Goal: Find specific page/section: Find specific page/section

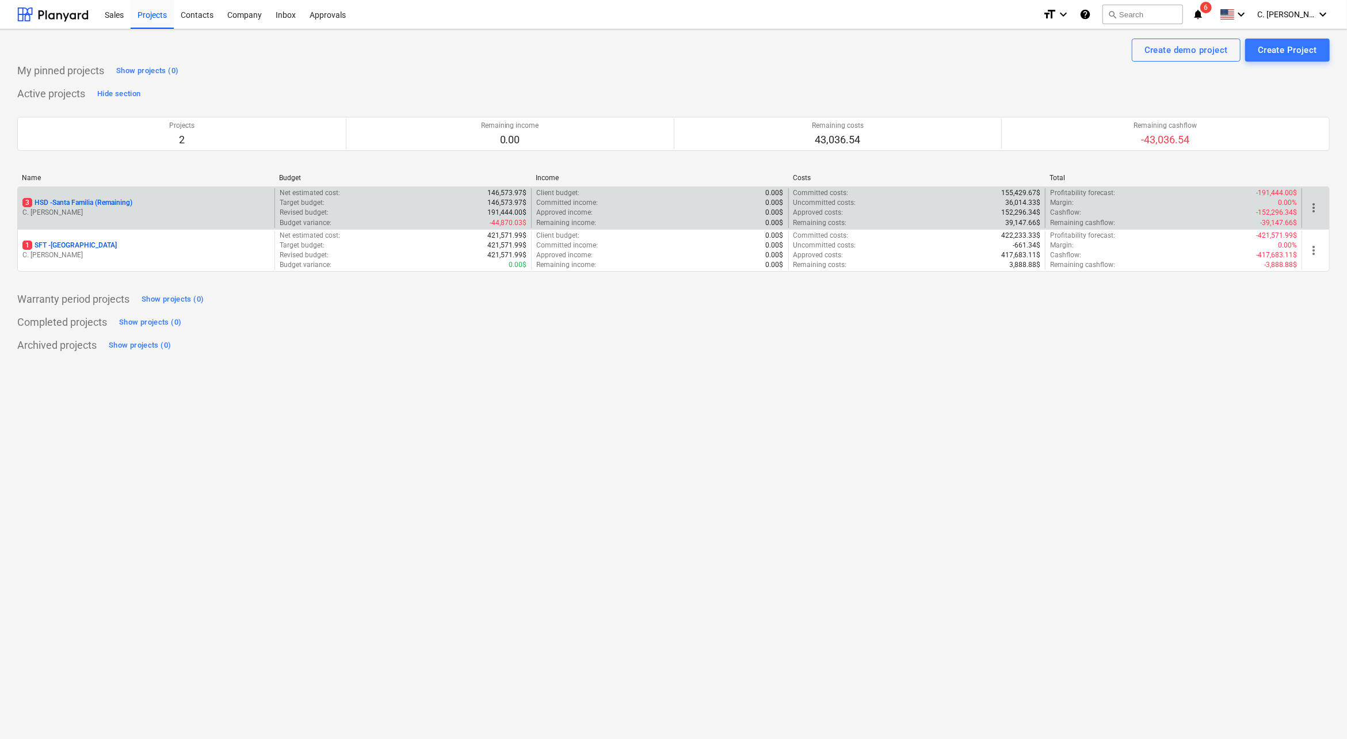
click at [79, 200] on p "3 HSD - [GEOGRAPHIC_DATA] (Remaining)" at bounding box center [77, 203] width 110 height 10
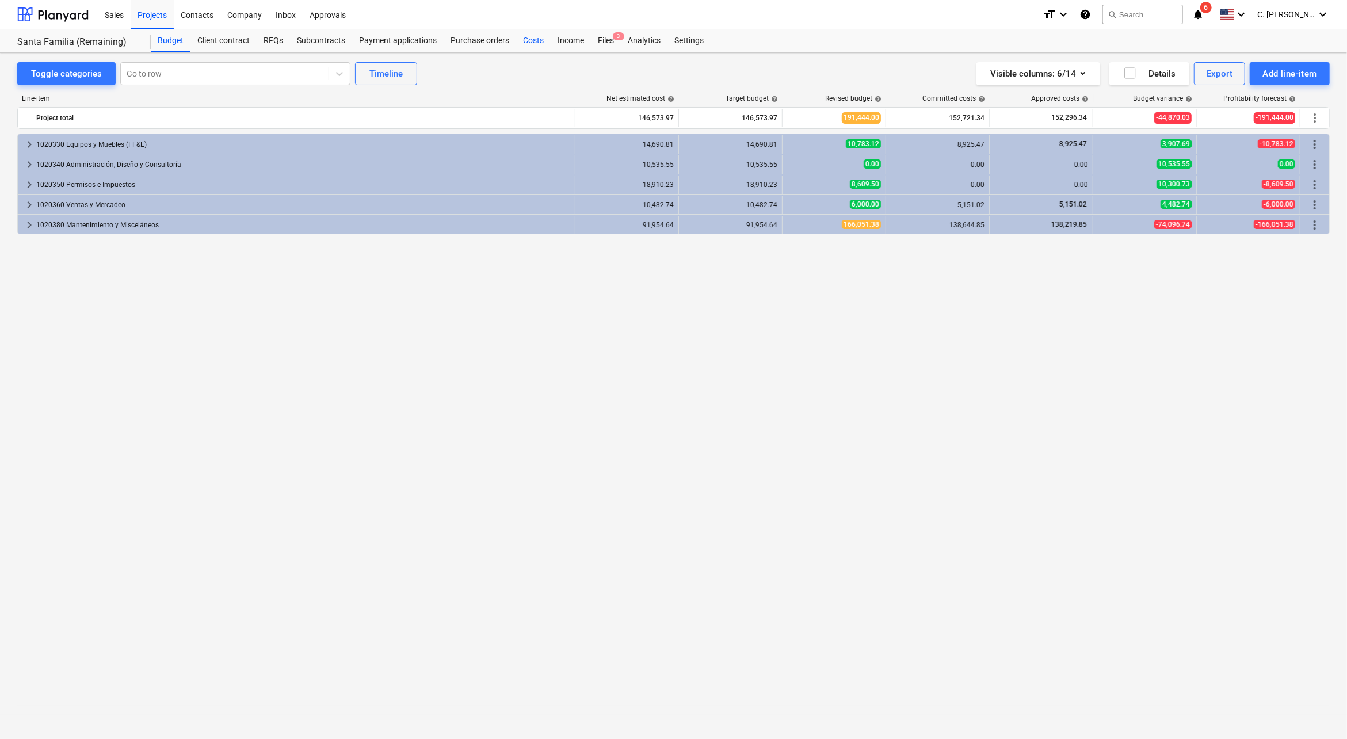
click at [519, 41] on div "Costs" at bounding box center [533, 40] width 35 height 23
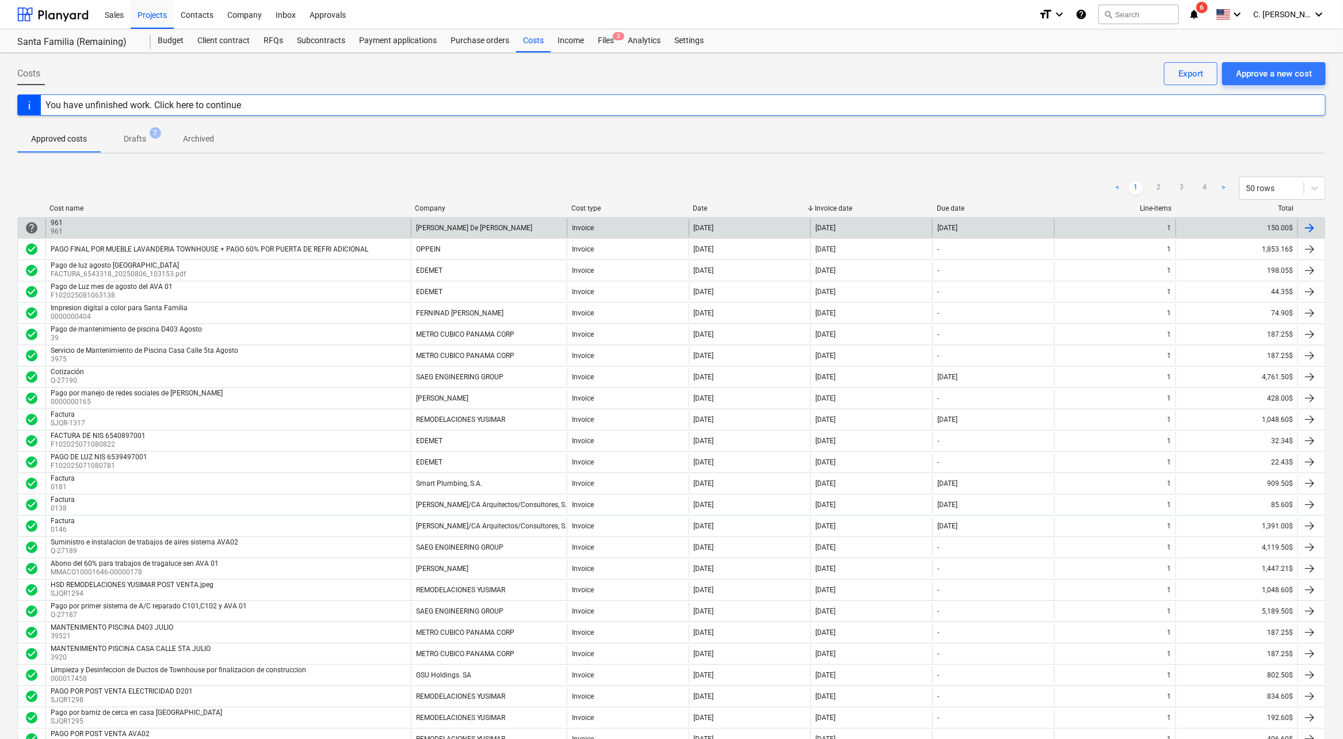
click at [127, 228] on div "961 961" at bounding box center [227, 228] width 365 height 18
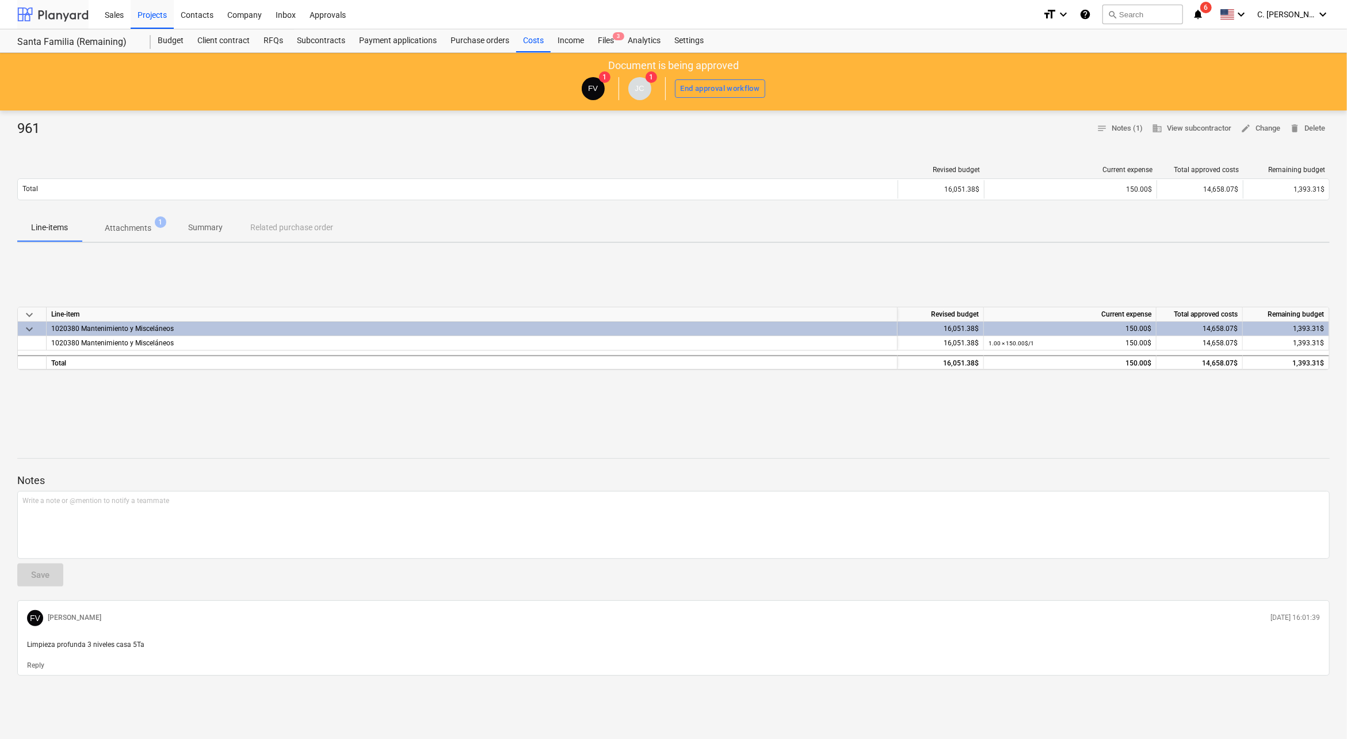
click at [33, 12] on div at bounding box center [52, 14] width 71 height 29
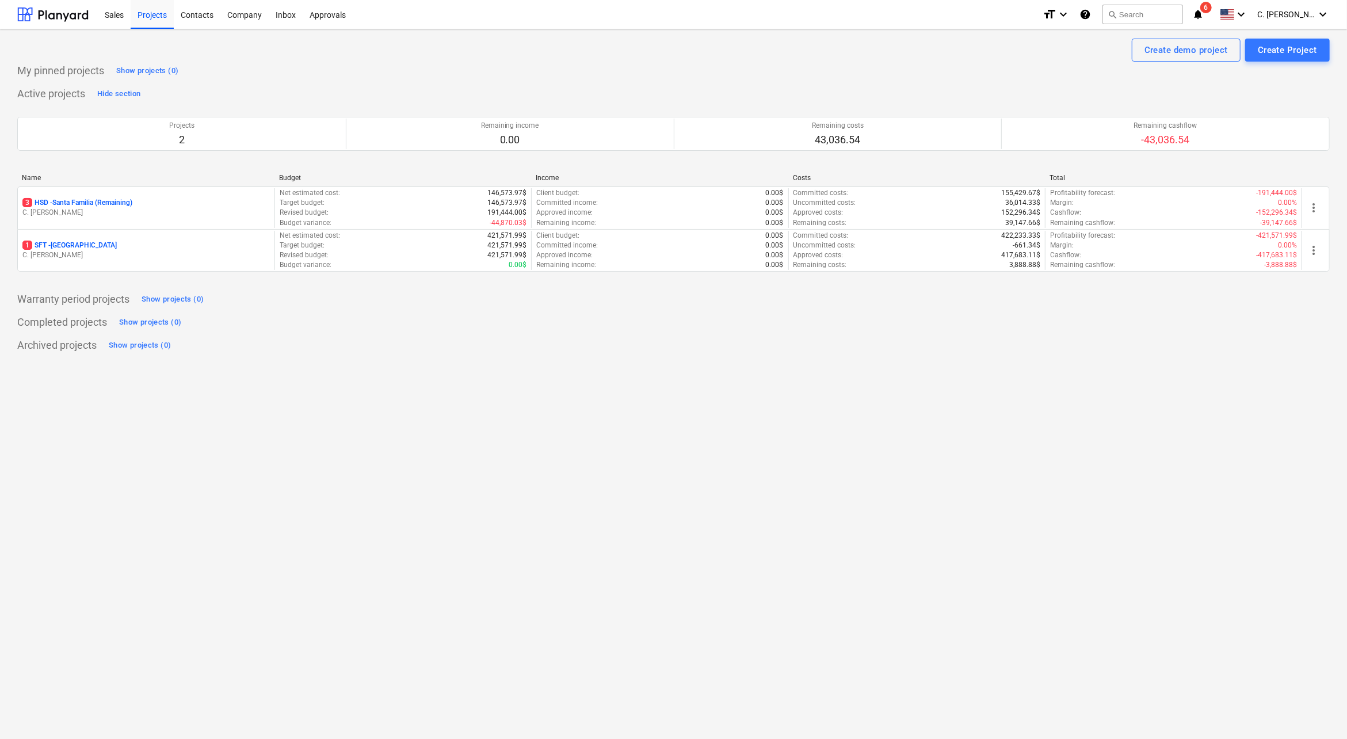
drag, startPoint x: 1229, startPoint y: 18, endPoint x: 1225, endPoint y: 29, distance: 11.5
click at [1204, 18] on icon "notifications" at bounding box center [1198, 14] width 12 height 14
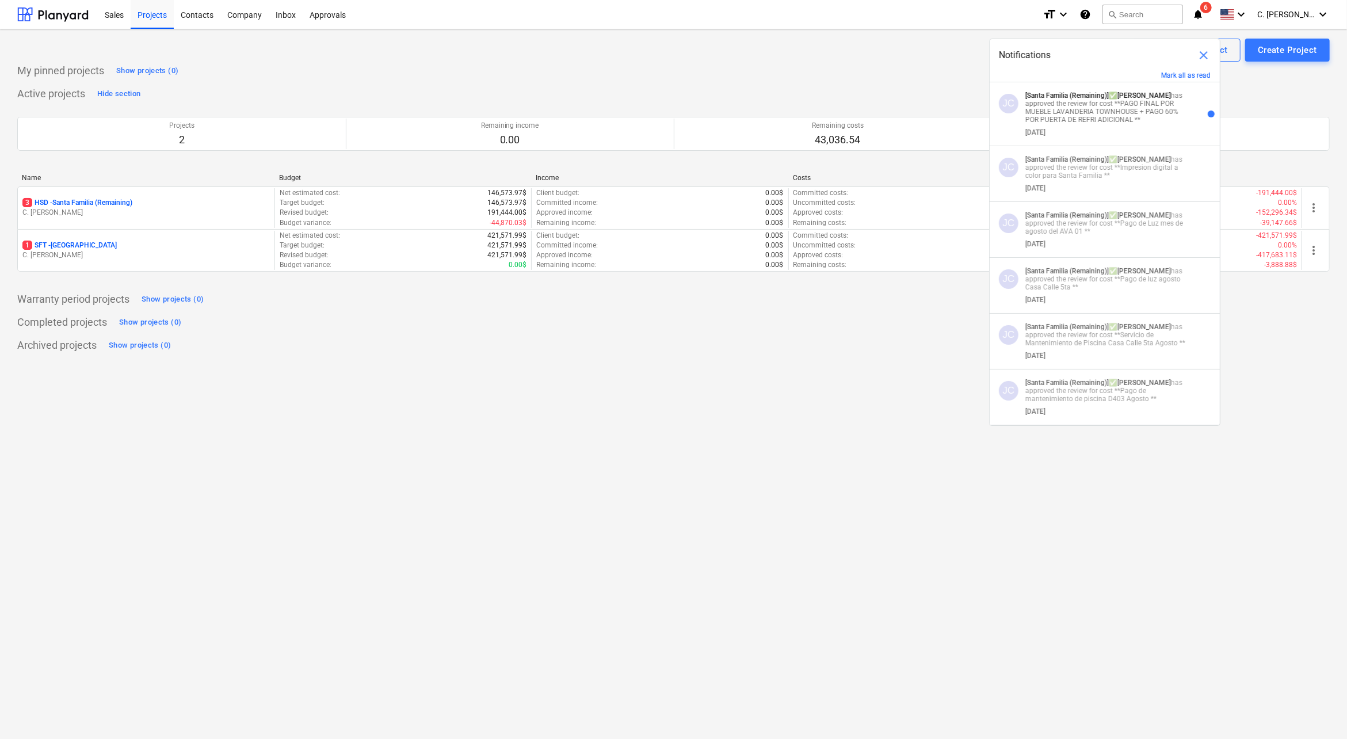
click at [1183, 67] on div "Notifications close" at bounding box center [1105, 55] width 230 height 32
click at [1189, 77] on button "Mark all as read" at bounding box center [1185, 75] width 49 height 8
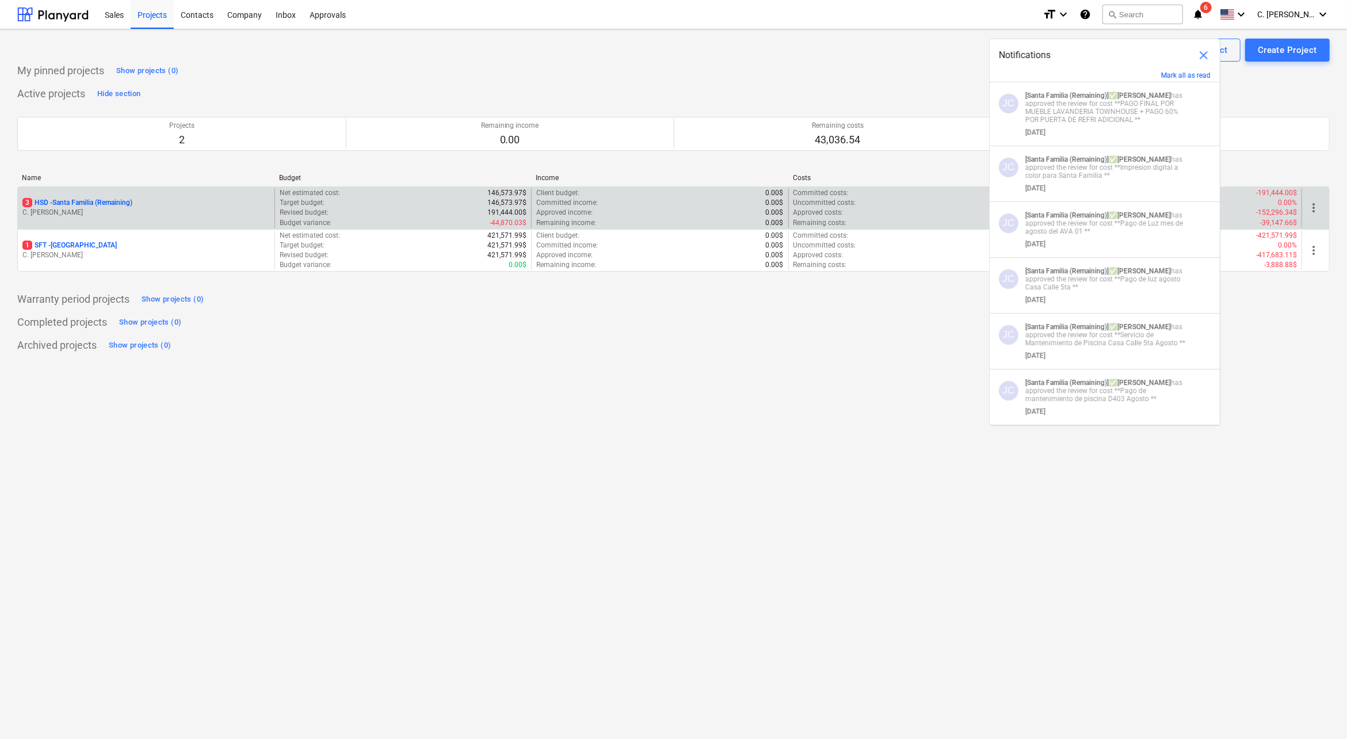
click at [73, 209] on p "C. [PERSON_NAME]" at bounding box center [145, 213] width 247 height 10
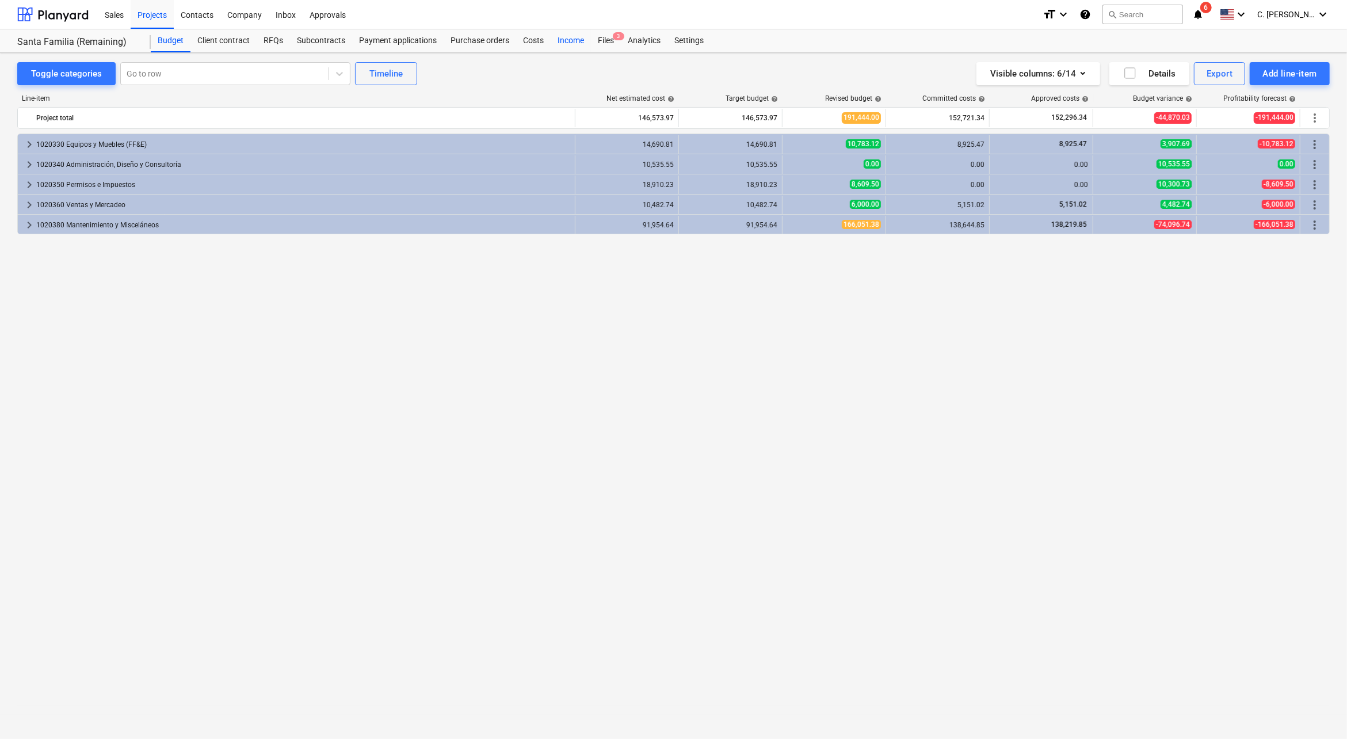
drag, startPoint x: 615, startPoint y: 37, endPoint x: 569, endPoint y: 41, distance: 46.8
click at [616, 37] on span "3" at bounding box center [619, 36] width 12 height 8
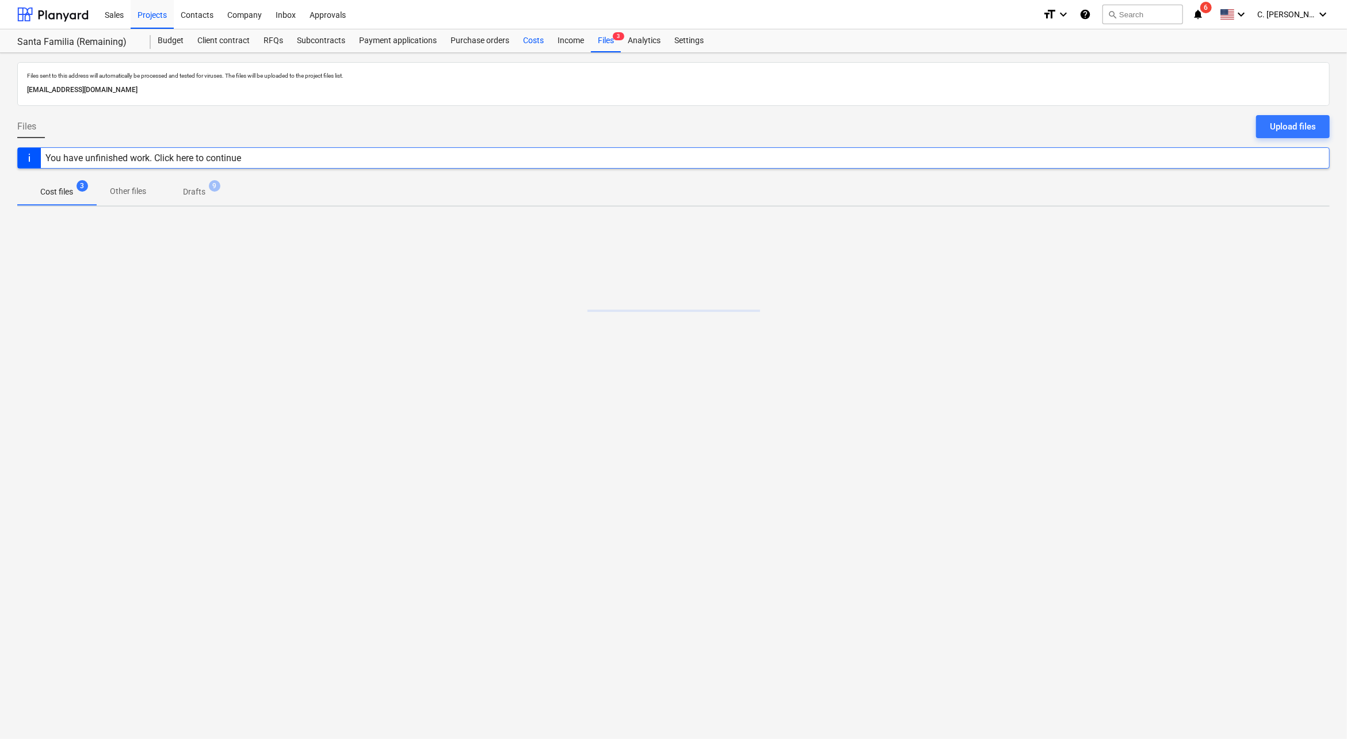
click at [522, 38] on div "Costs" at bounding box center [533, 40] width 35 height 23
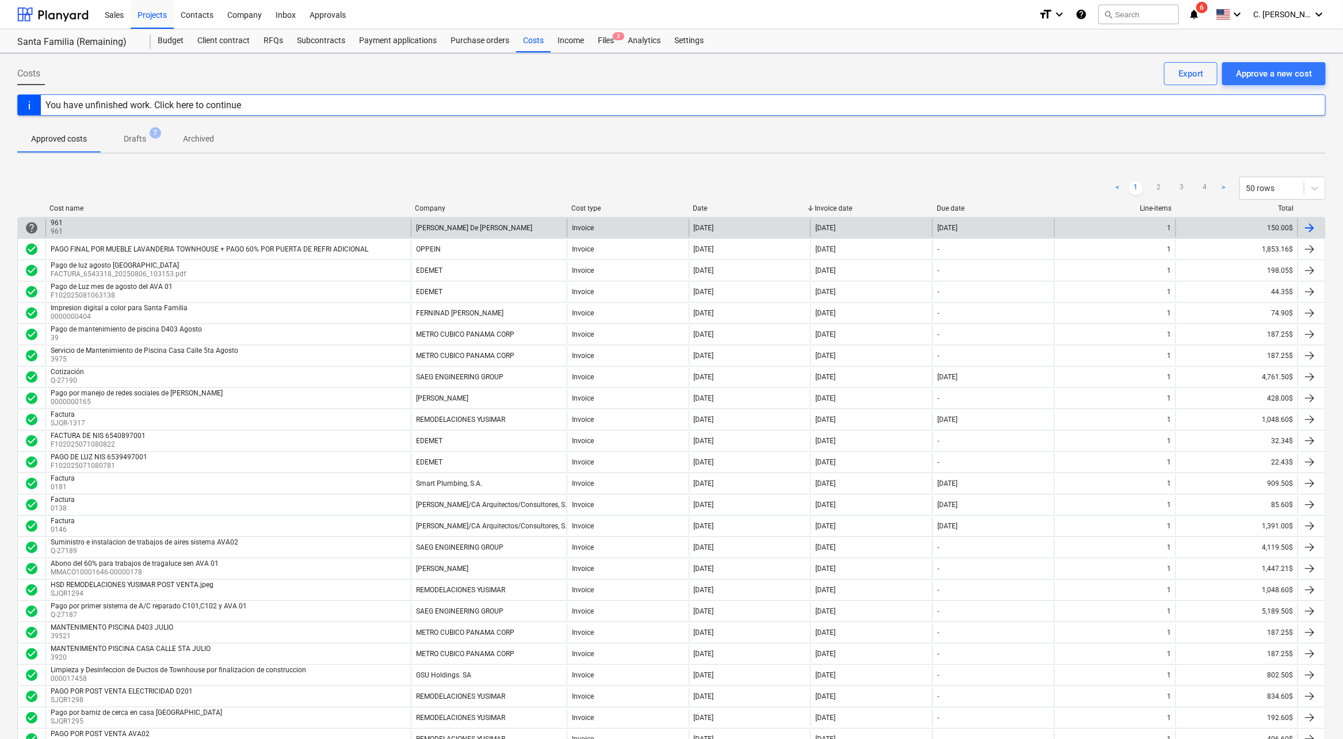
click at [273, 226] on div "961 961" at bounding box center [227, 228] width 365 height 18
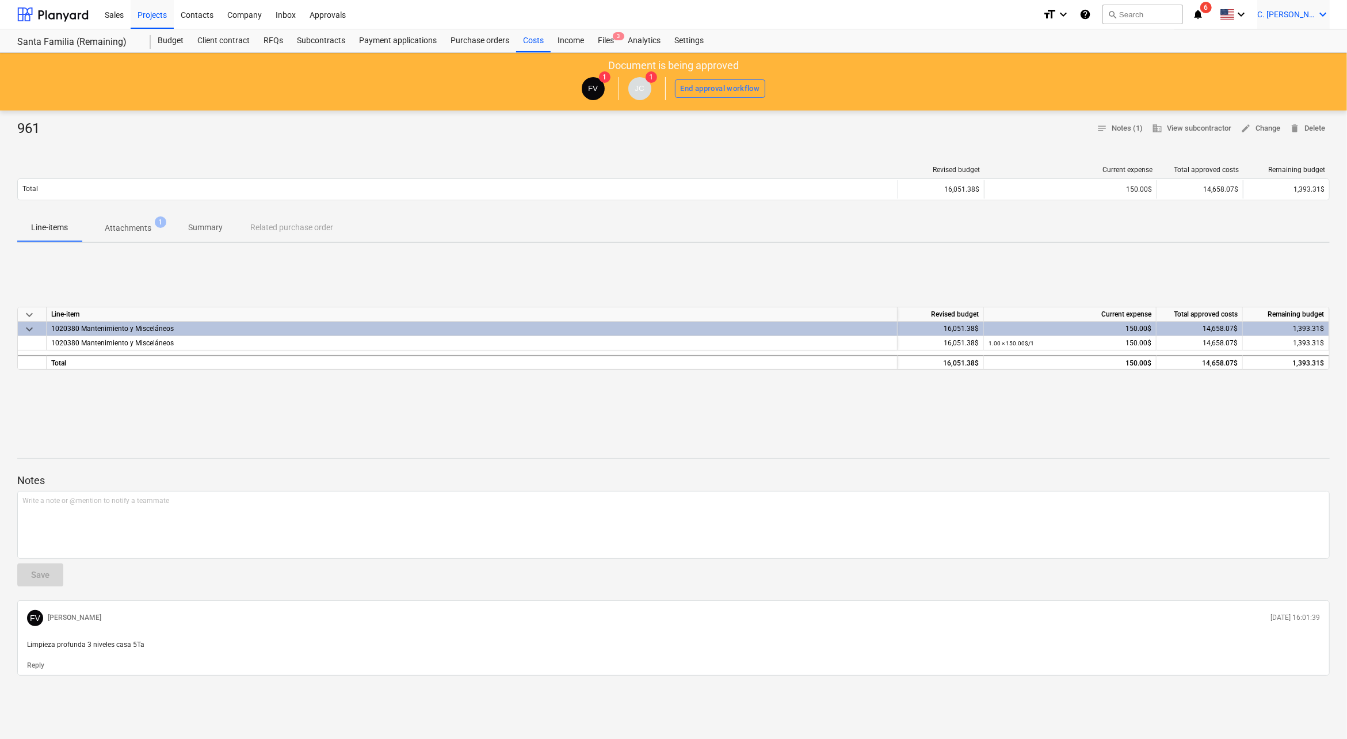
click at [1306, 20] on div "C. [PERSON_NAME] keyboard_arrow_down" at bounding box center [1293, 14] width 73 height 29
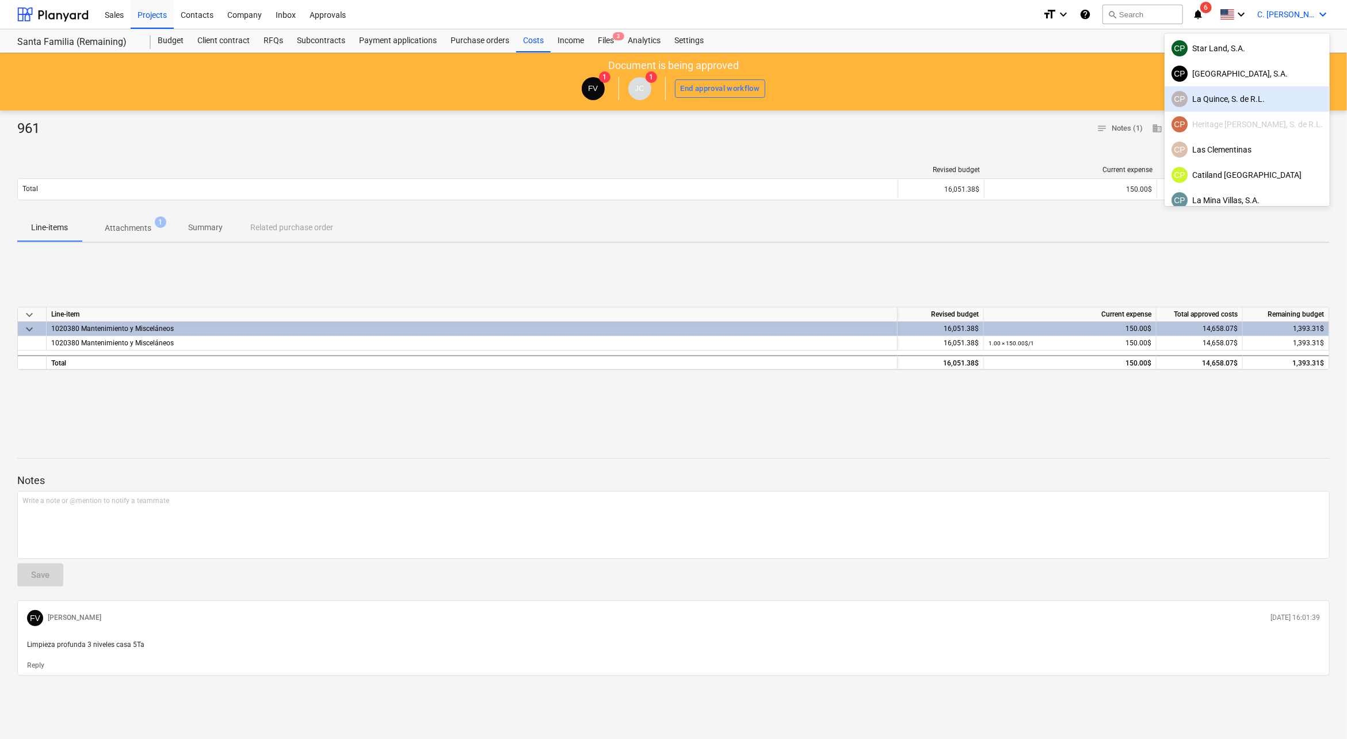
drag, startPoint x: 1237, startPoint y: 96, endPoint x: 1231, endPoint y: 100, distance: 6.2
click at [1237, 96] on div "CP La Quince, S. de R.L." at bounding box center [1247, 99] width 151 height 16
